Goal: Task Accomplishment & Management: Complete application form

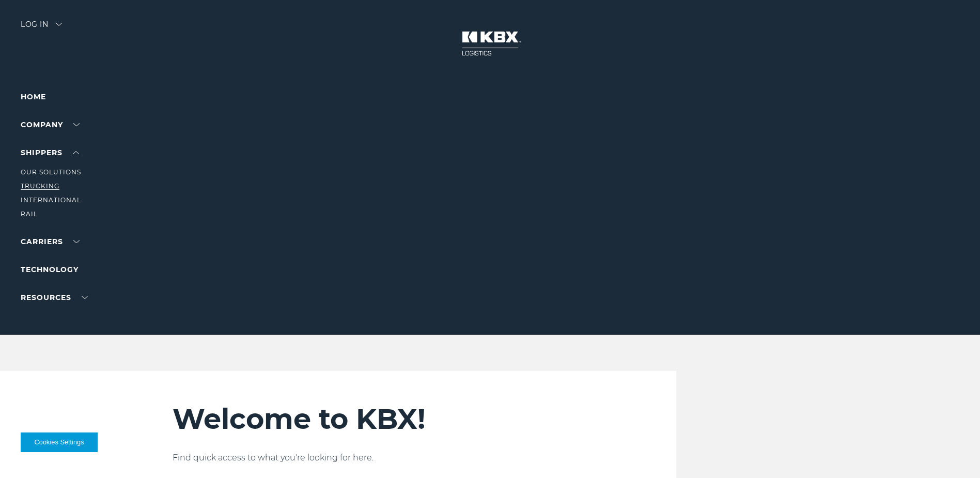
click at [47, 184] on link "Trucking" at bounding box center [40, 186] width 39 height 8
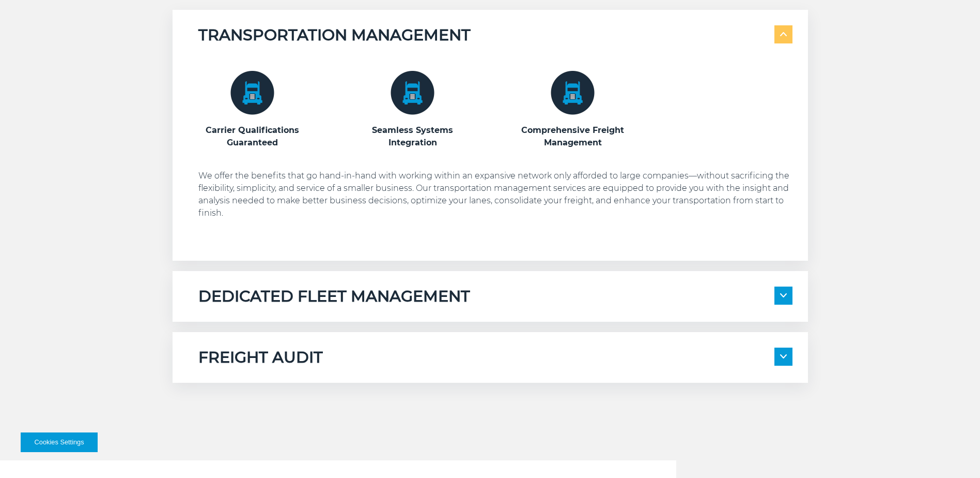
scroll to position [672, 0]
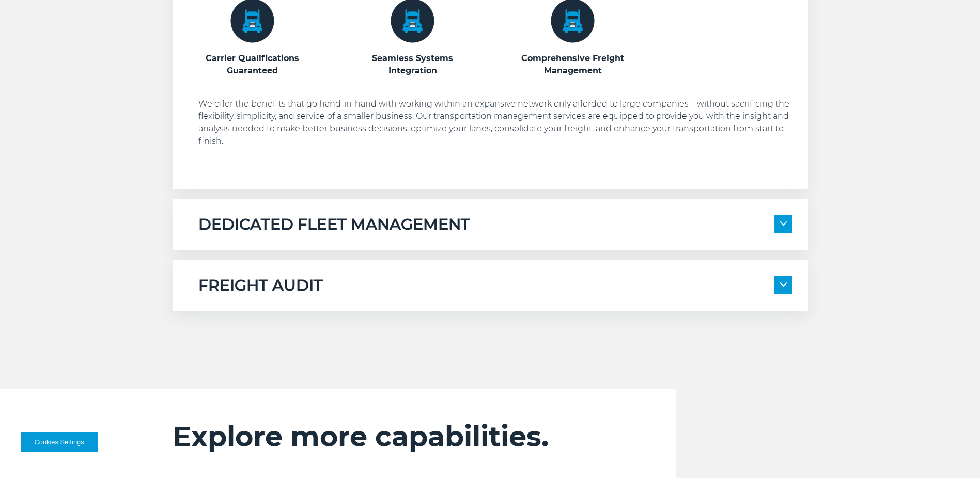
click at [789, 226] on span at bounding box center [784, 223] width 18 height 18
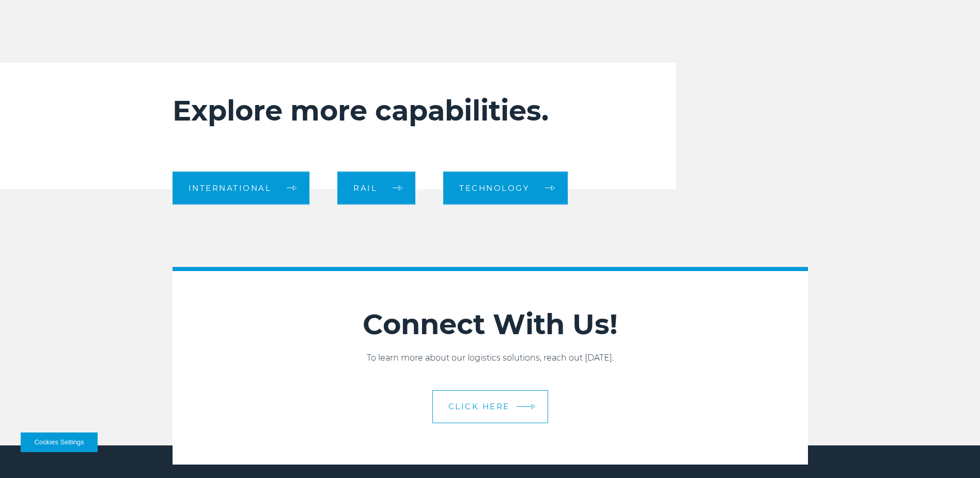
scroll to position [1292, 0]
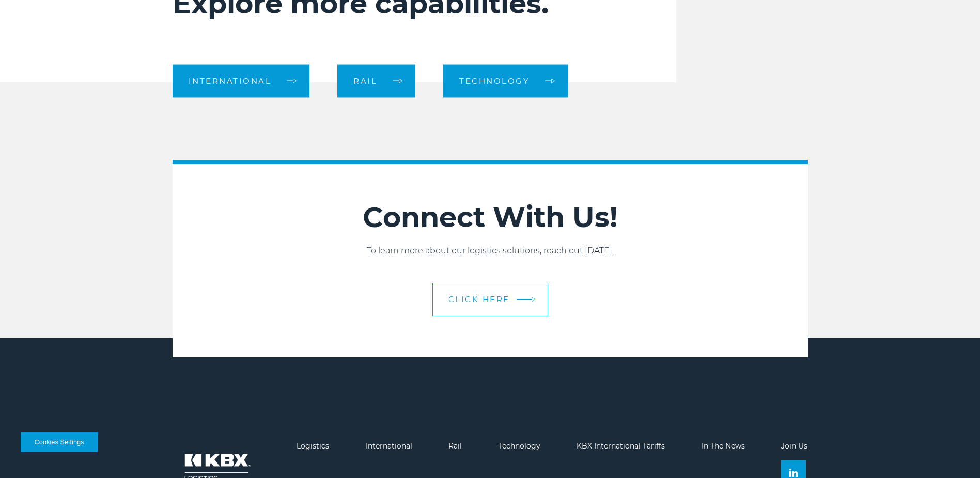
click at [485, 301] on span "CLICK HERE" at bounding box center [480, 299] width 62 height 8
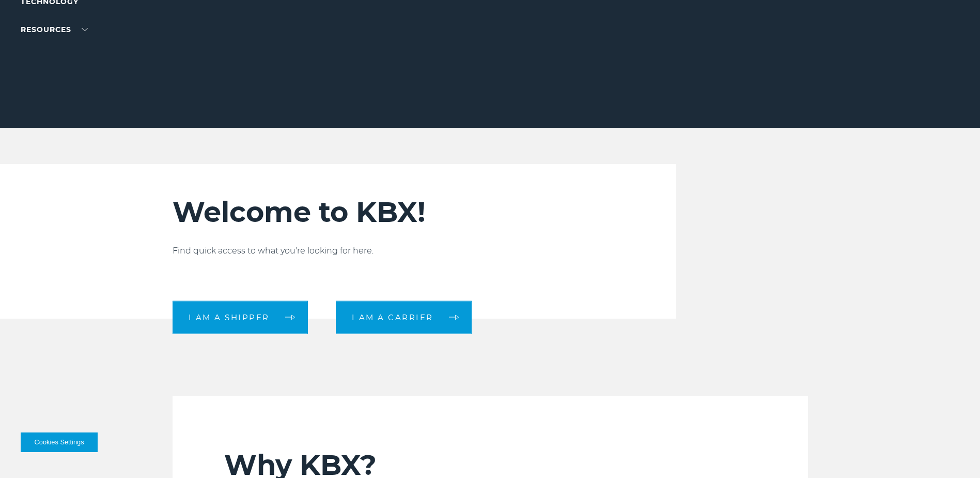
scroll to position [413, 0]
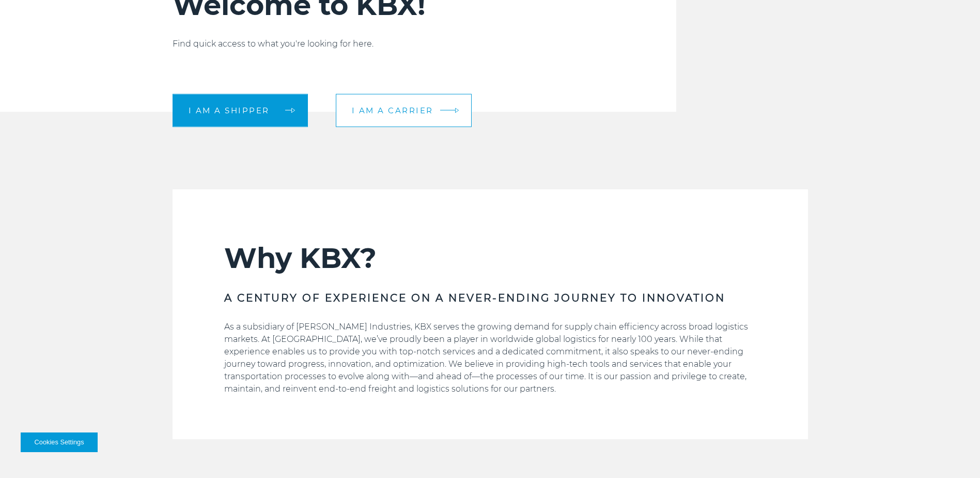
click at [391, 110] on span "I am a carrier" at bounding box center [393, 110] width 82 height 8
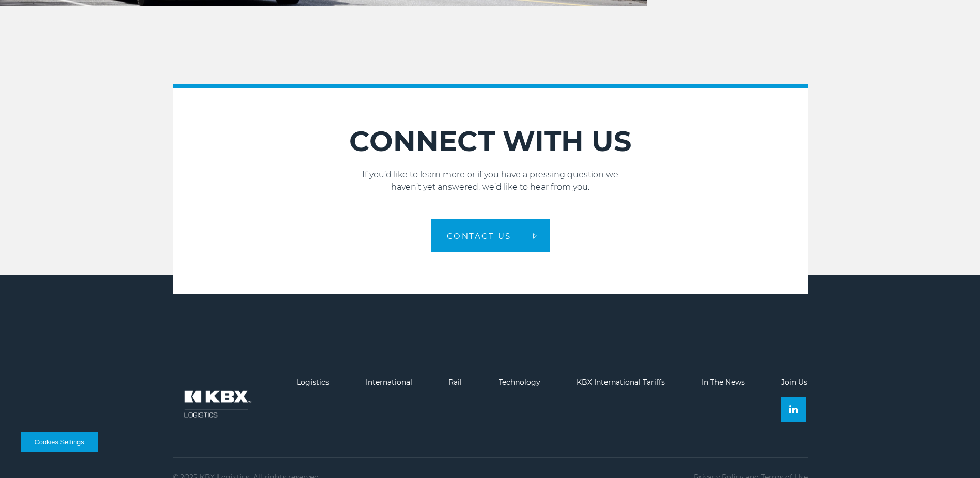
scroll to position [1530, 0]
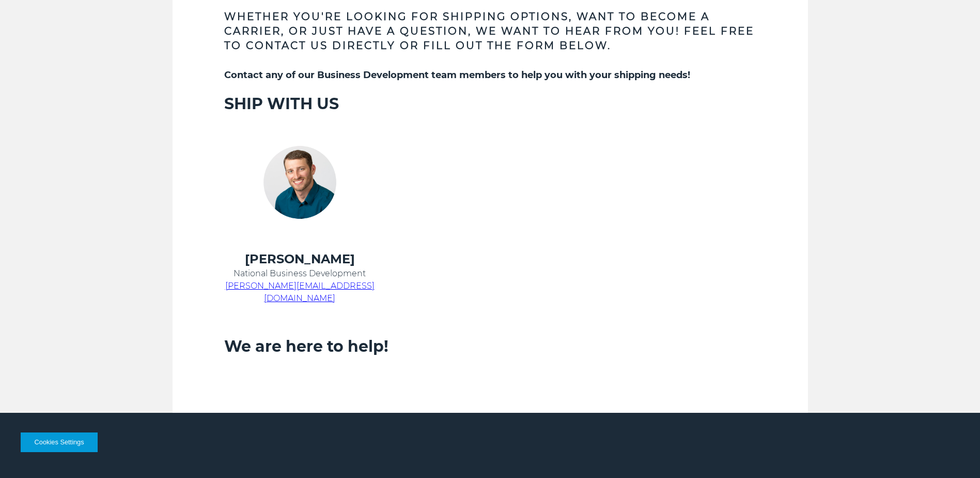
scroll to position [465, 0]
